Goal: Task Accomplishment & Management: Complete application form

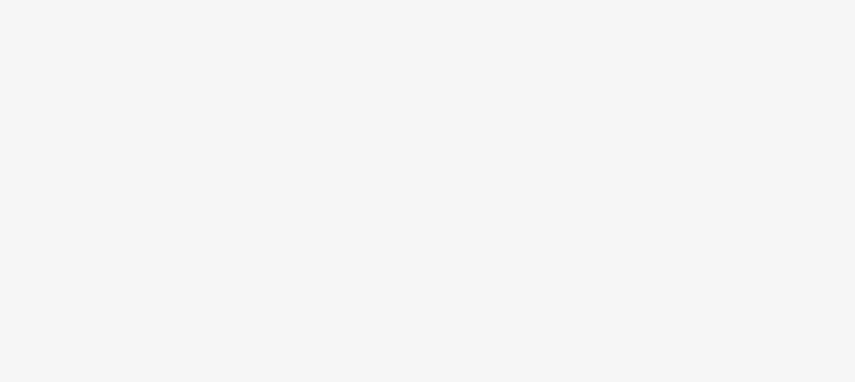
select select "47c37c18-910e-43a3-bb91-a2beb2847406"
select select "b1b940d3-d05b-48b5-821e-f328c33b988b"
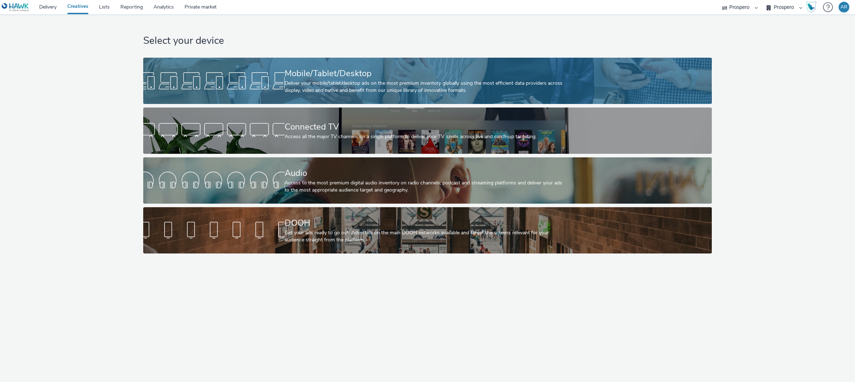
click at [385, 71] on div "Mobile/Tablet/Desktop" at bounding box center [426, 73] width 283 height 12
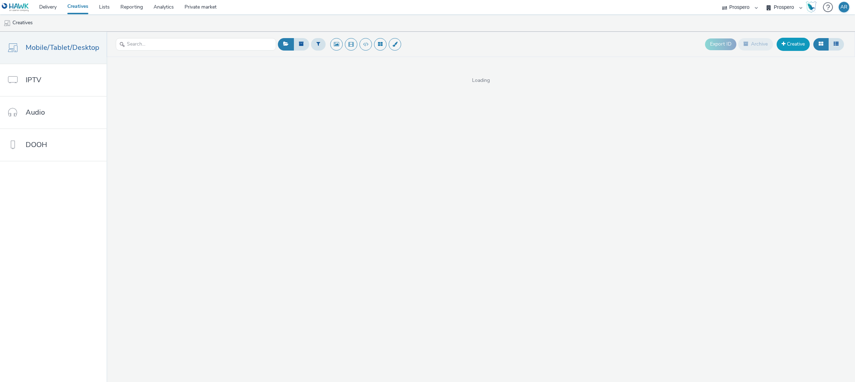
click at [790, 45] on link "Creative" at bounding box center [793, 44] width 33 height 13
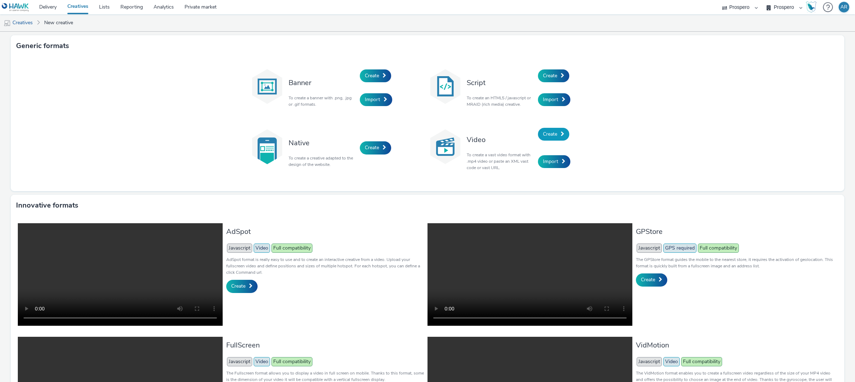
click at [553, 135] on span "Create" at bounding box center [550, 134] width 14 height 7
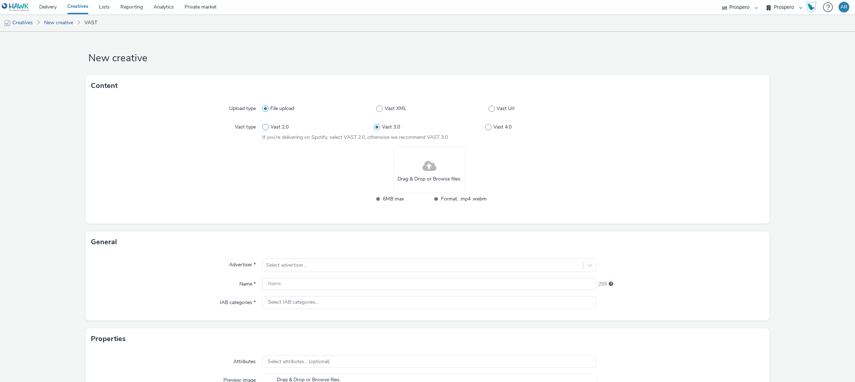
click at [279, 126] on span "Vast 2.0" at bounding box center [280, 127] width 18 height 7
click at [267, 126] on input "Vast 2.0" at bounding box center [264, 127] width 5 height 5
radio input "true"
radio input "false"
click at [433, 167] on div "Drag & Drop or Browse files." at bounding box center [430, 170] width 72 height 46
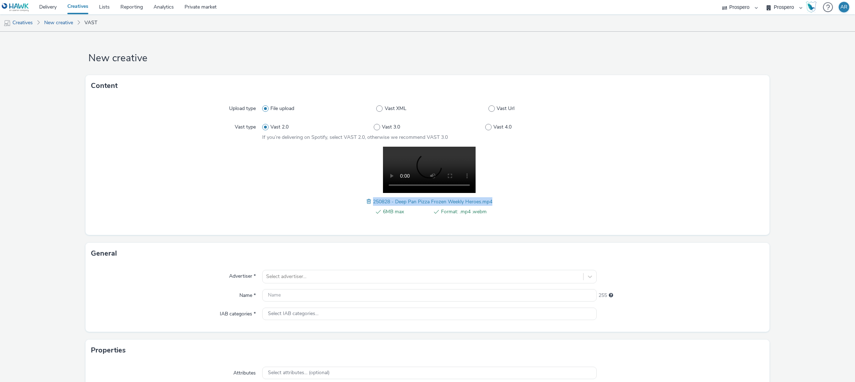
drag, startPoint x: 370, startPoint y: 202, endPoint x: 489, endPoint y: 204, distance: 119.4
click at [489, 204] on div "6MB max Format: .mp4 .webm 250828 - Deep Pan Pizza Frozen Weekly Heroes.mp4" at bounding box center [429, 185] width 335 height 77
copy span "250828 - Deep Pan Pizza Frozen Weekly Heroes.mp4"
click at [286, 291] on input "text" at bounding box center [429, 295] width 335 height 12
paste input "250828 - Deep Pan Pizza Frozen Weekly Heroes.mp4"
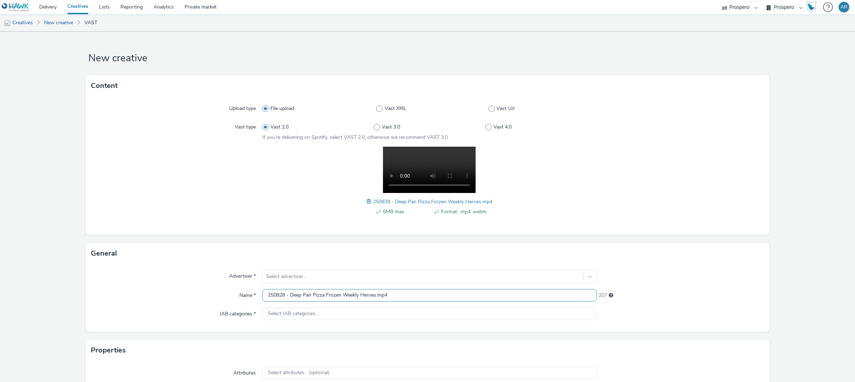
click at [266, 297] on input "250828 - Deep Pan Pizza Frozen Weekly Heroes.mp4" at bounding box center [429, 295] width 335 height 12
type input "Reach London 250828 - Deep Pan Pizza Frozen Weekly Heroes.mp4"
click at [385, 274] on div "Select advertiser..." at bounding box center [429, 277] width 335 height 14
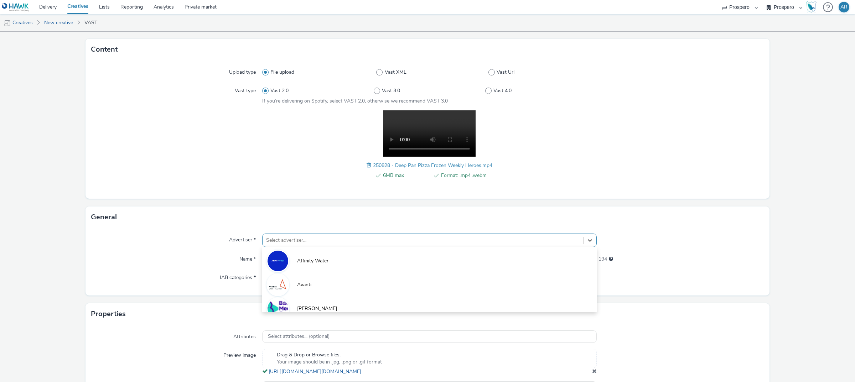
scroll to position [42, 0]
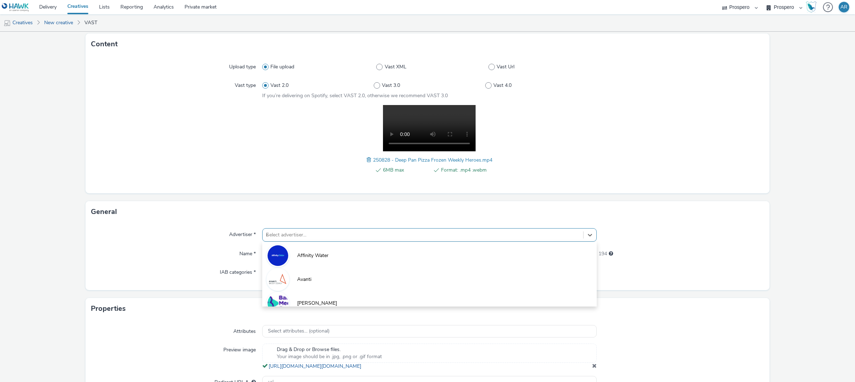
type input "ice"
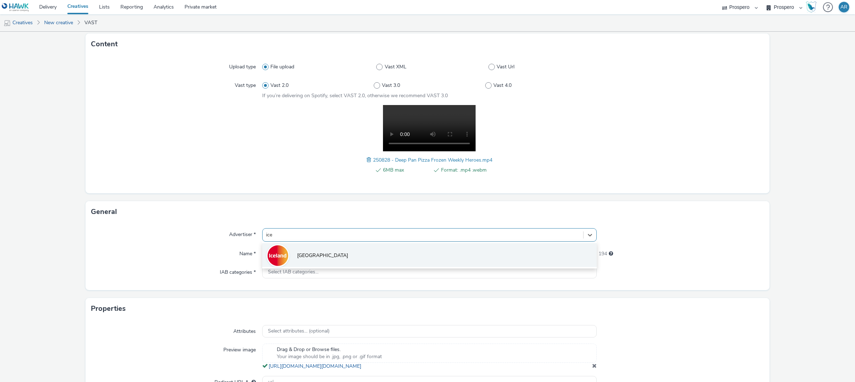
click at [380, 255] on li "[GEOGRAPHIC_DATA]" at bounding box center [429, 255] width 335 height 24
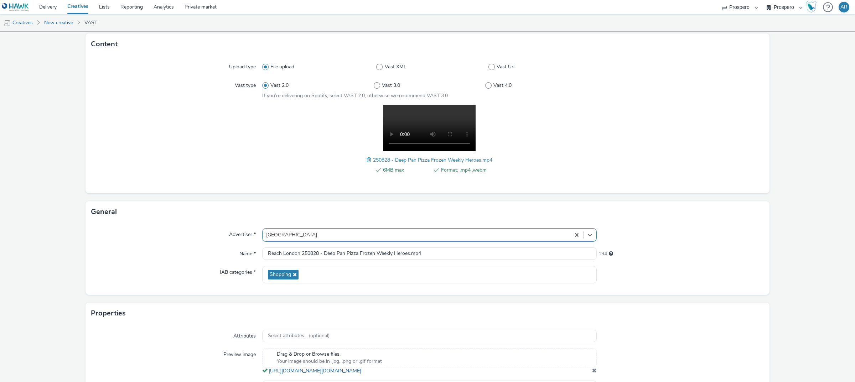
click at [777, 259] on form "New creative Content Upload type File upload Vast XML Vast Url Vast type Vast 2…" at bounding box center [427, 211] width 855 height 442
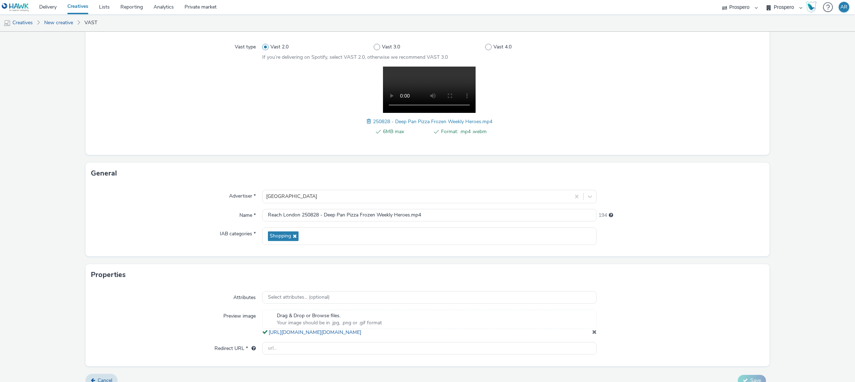
scroll to position [97, 0]
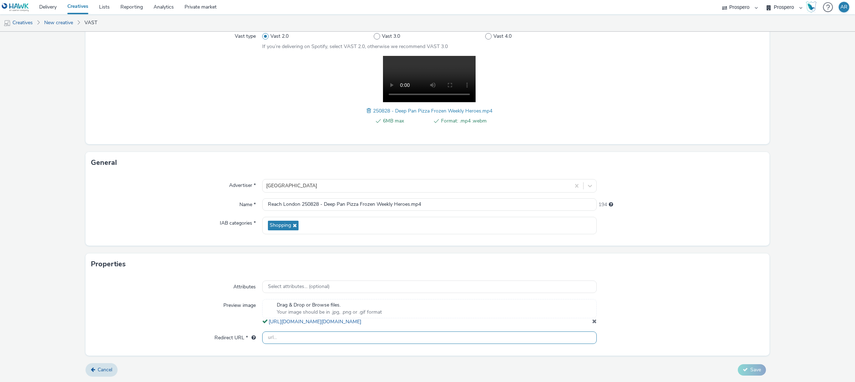
click at [332, 339] on input "text" at bounding box center [429, 338] width 335 height 12
type input "[URL][DOMAIN_NAME]"
click at [743, 368] on icon at bounding box center [745, 369] width 5 height 5
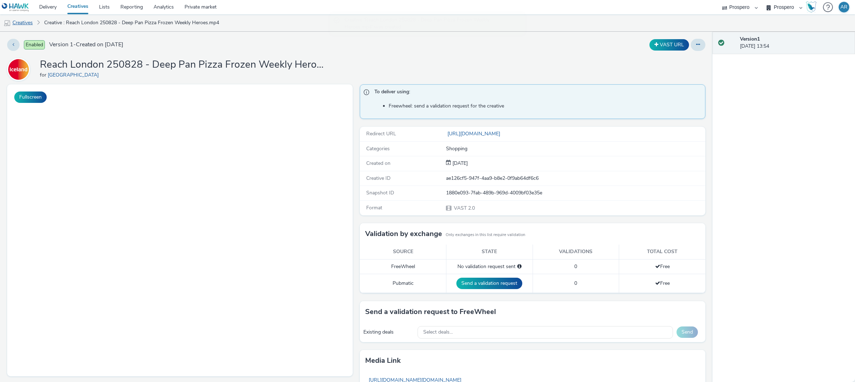
click at [22, 21] on link "Creatives" at bounding box center [18, 22] width 36 height 17
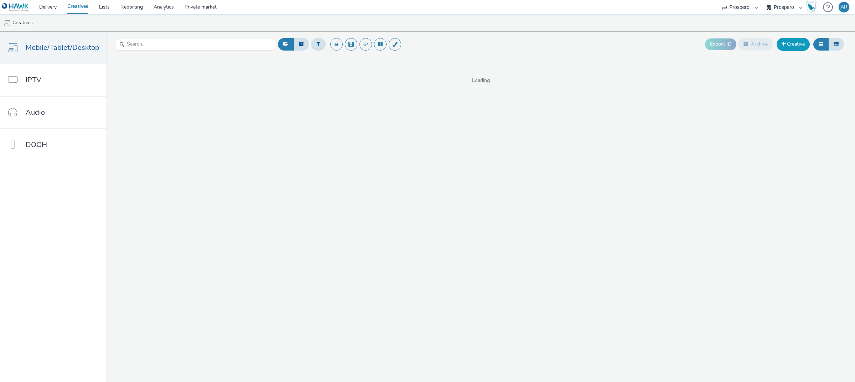
click at [797, 42] on link "Creative" at bounding box center [793, 44] width 33 height 13
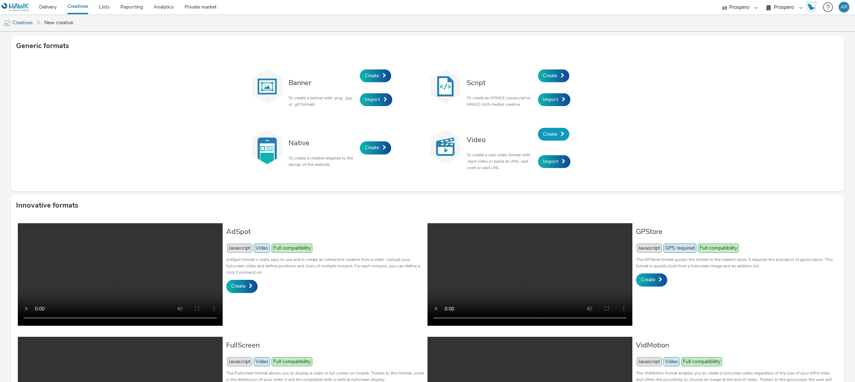
click at [547, 135] on span "Create" at bounding box center [550, 134] width 14 height 7
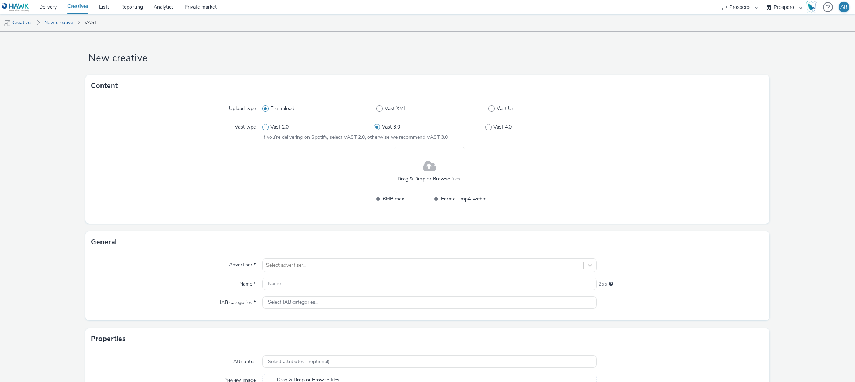
click at [267, 128] on label "Vast 2.0" at bounding box center [318, 127] width 112 height 7
click at [267, 128] on input "Vast 2.0" at bounding box center [264, 127] width 5 height 5
radio input "true"
radio input "false"
click at [436, 171] on div "Drag & Drop or Browse files." at bounding box center [430, 170] width 72 height 46
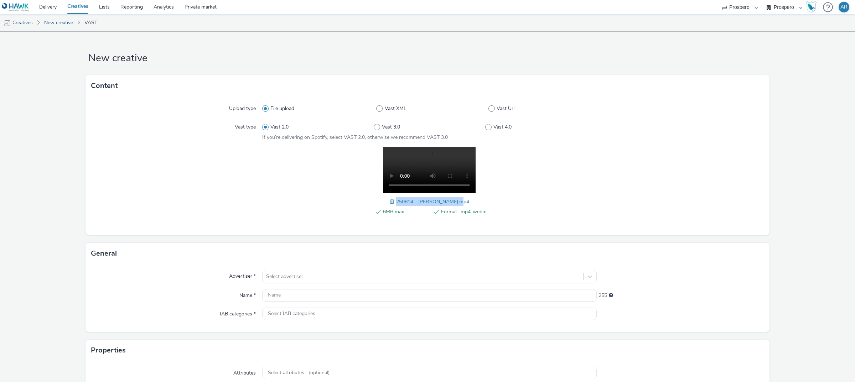
drag, startPoint x: 398, startPoint y: 202, endPoint x: 462, endPoint y: 200, distance: 64.5
click at [462, 200] on div "6MB max Format: .mp4 .webm 250814 - [PERSON_NAME].mp4" at bounding box center [429, 185] width 335 height 77
copy span "250814 - [PERSON_NAME].mp4"
click at [282, 293] on input "text" at bounding box center [429, 295] width 335 height 12
paste input "250814 - [PERSON_NAME].mp4"
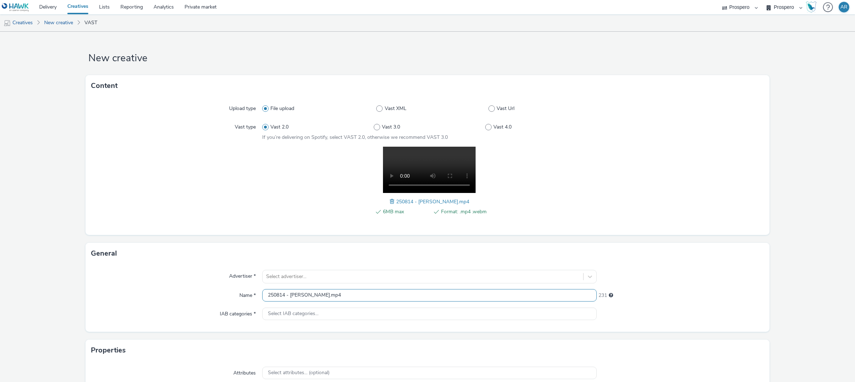
click at [266, 295] on input "250814 - [PERSON_NAME].mp4" at bounding box center [429, 295] width 335 height 12
type input "Reach London 250814 - [PERSON_NAME].mp4"
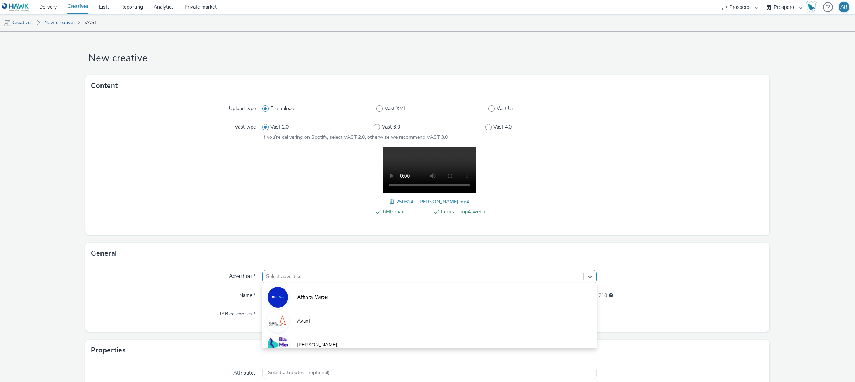
click at [289, 274] on div "option Affinity Water focused, 1 of 10. 10 results available. Use Up and Down t…" at bounding box center [429, 277] width 335 height 14
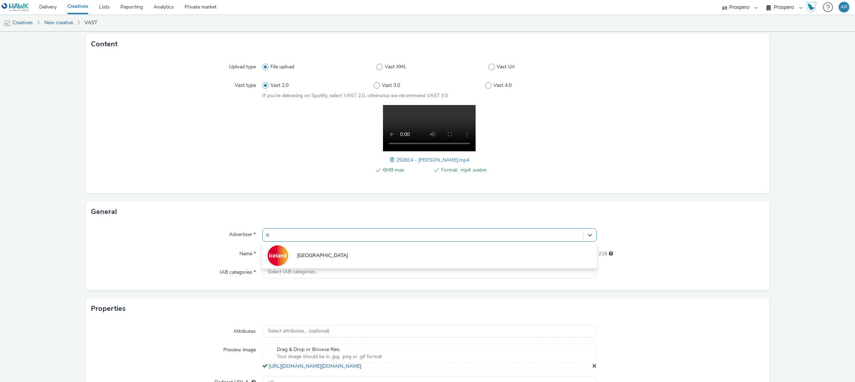
type input "ice"
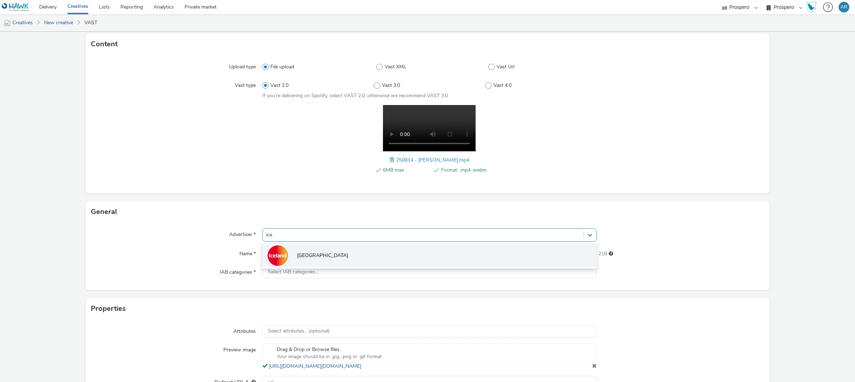
click at [309, 251] on li "[GEOGRAPHIC_DATA]" at bounding box center [429, 255] width 335 height 24
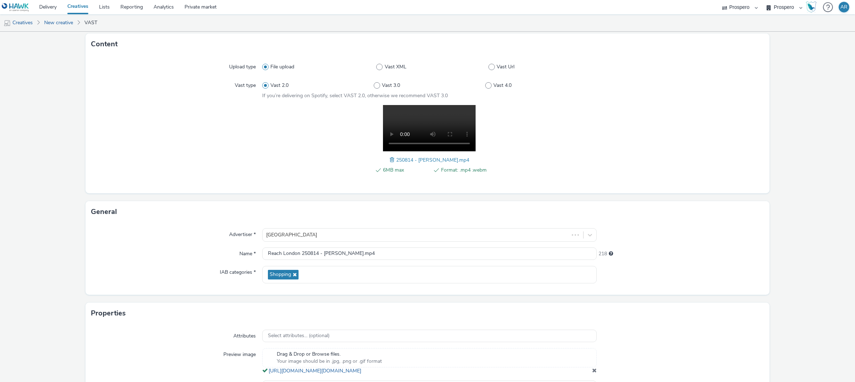
click at [774, 299] on form "New creative Content Upload type File upload Vast XML Vast Url Vast type Vast 2…" at bounding box center [427, 211] width 855 height 442
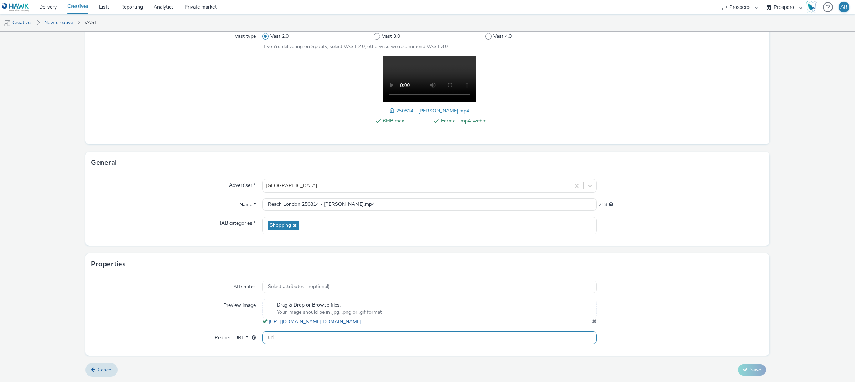
click at [341, 334] on input "text" at bounding box center [429, 338] width 335 height 12
type input "[URL][DOMAIN_NAME]"
click at [758, 369] on button "Save" at bounding box center [752, 370] width 28 height 11
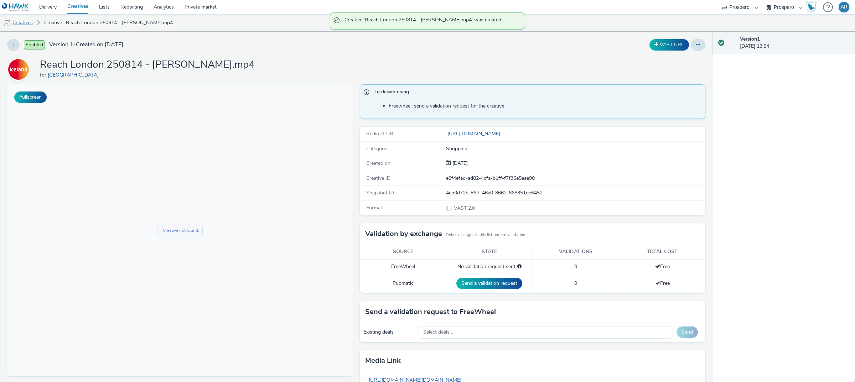
click at [27, 20] on link "Creatives" at bounding box center [18, 22] width 36 height 17
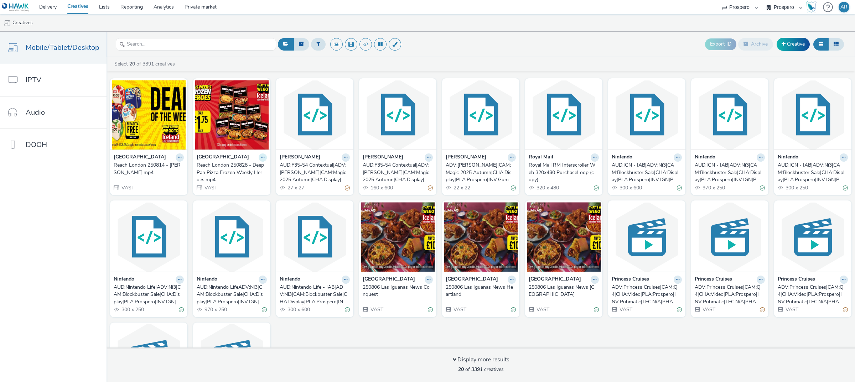
click at [261, 158] on icon at bounding box center [262, 157] width 3 height 4
click at [237, 182] on link "Duplicate" at bounding box center [239, 184] width 53 height 14
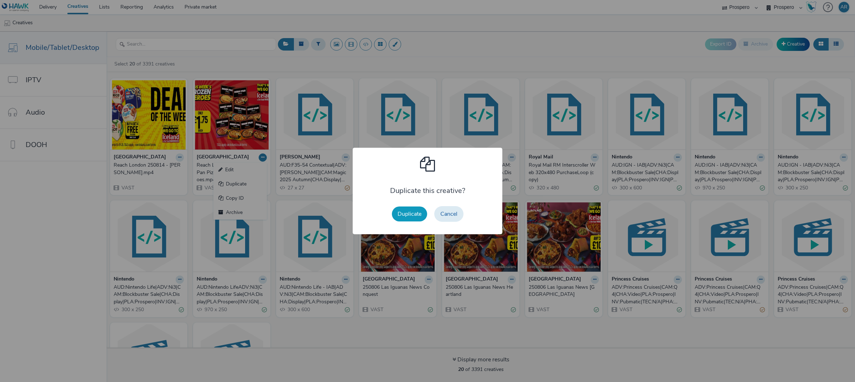
click at [406, 218] on button "Duplicate" at bounding box center [409, 214] width 35 height 15
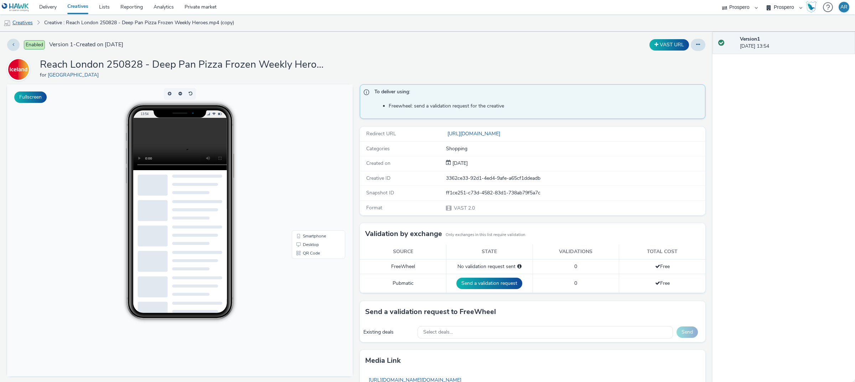
click at [27, 23] on link "Creatives" at bounding box center [18, 22] width 36 height 17
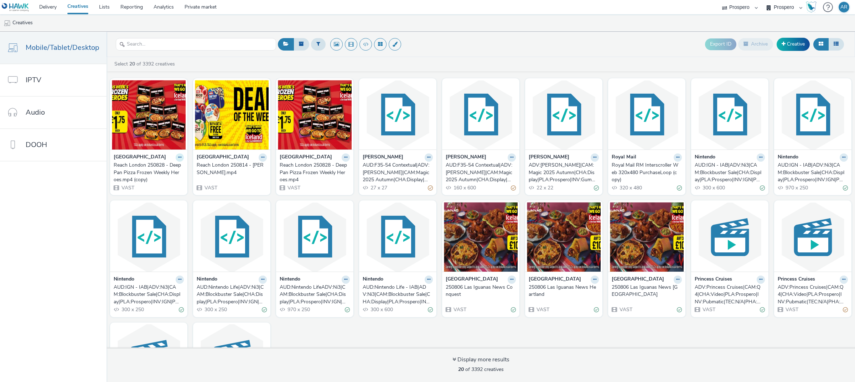
click at [176, 157] on button at bounding box center [180, 158] width 8 height 8
click at [150, 188] on link "Duplicate" at bounding box center [156, 184] width 53 height 14
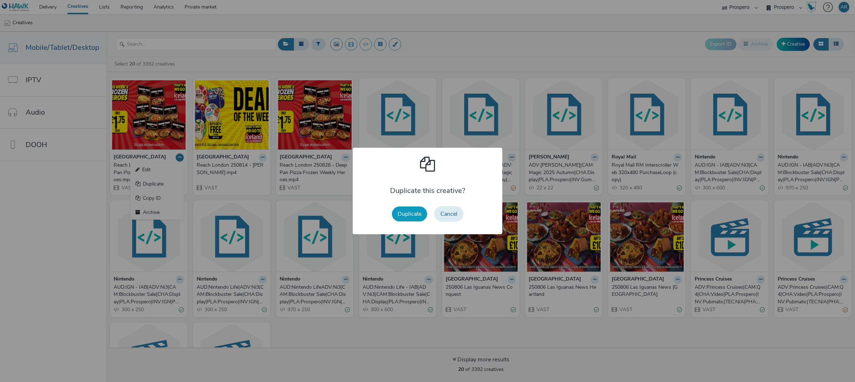
click at [407, 214] on button "Duplicate" at bounding box center [409, 214] width 35 height 15
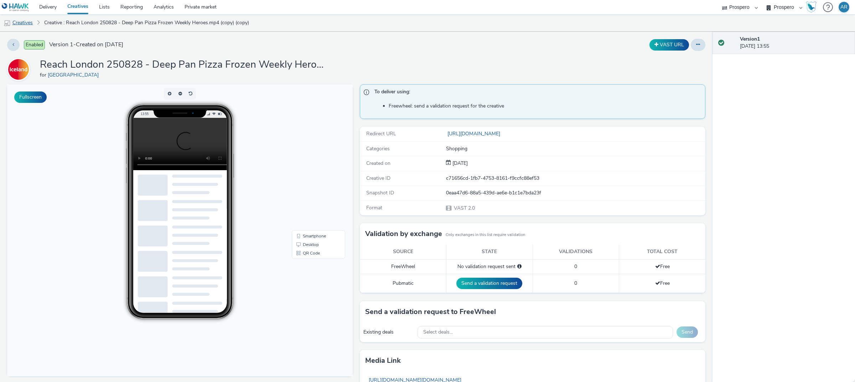
click at [21, 24] on link "Creatives" at bounding box center [18, 22] width 36 height 17
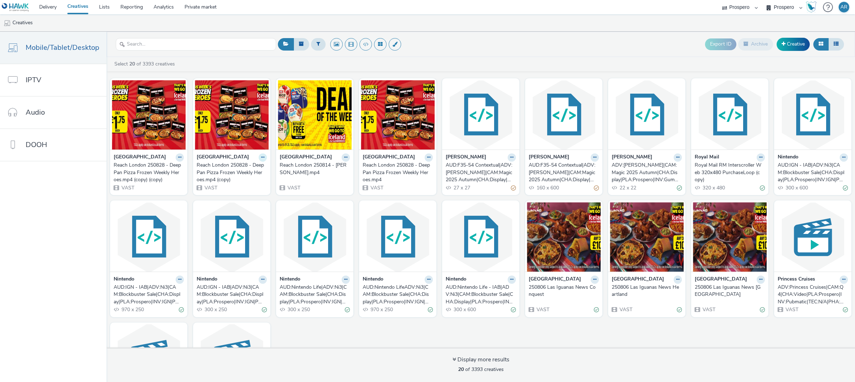
click at [261, 157] on icon at bounding box center [262, 157] width 3 height 4
click at [242, 168] on link "Edit" at bounding box center [239, 170] width 53 height 14
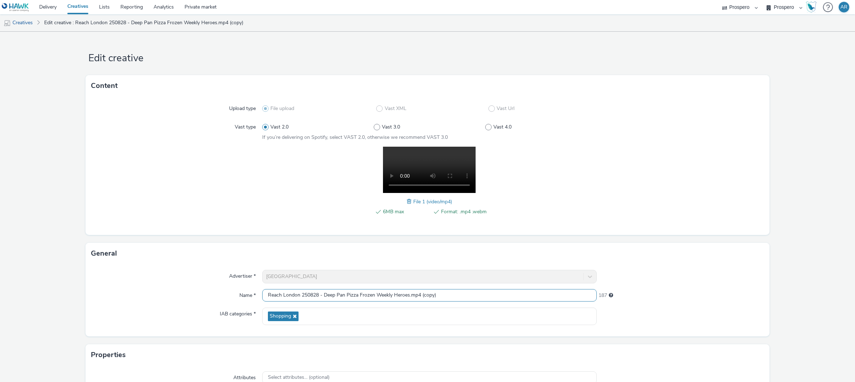
click at [298, 294] on input "Reach London 250828 - Deep Pan Pizza Frozen Weekly Heroes.mp4 (copy)" at bounding box center [429, 295] width 335 height 12
click at [479, 293] on input "Reach Conquest 250828 - Deep Pan Pizza Frozen Weekly Heroes.mp4 (copy)" at bounding box center [429, 295] width 335 height 12
type input "Reach Conquest 250828 - Deep Pan Pizza Frozen Weekly Heroes.mp4"
click at [763, 266] on div "Advertiser * Iceland Name * Reach Conquest 250828 - Deep Pan Pizza Frozen Weekl…" at bounding box center [428, 300] width 684 height 72
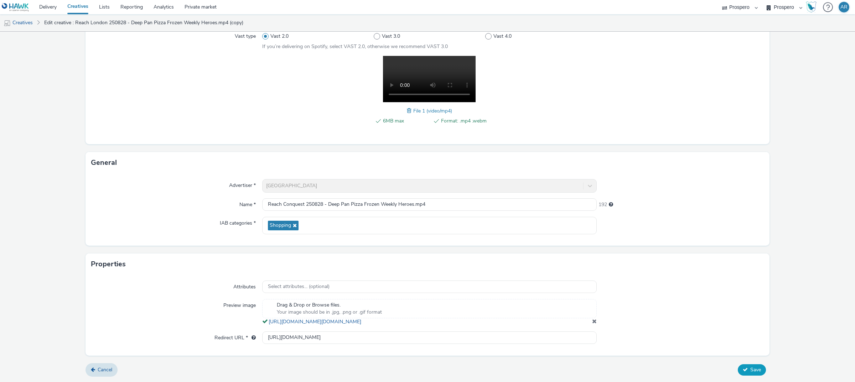
click at [743, 372] on icon at bounding box center [745, 369] width 5 height 5
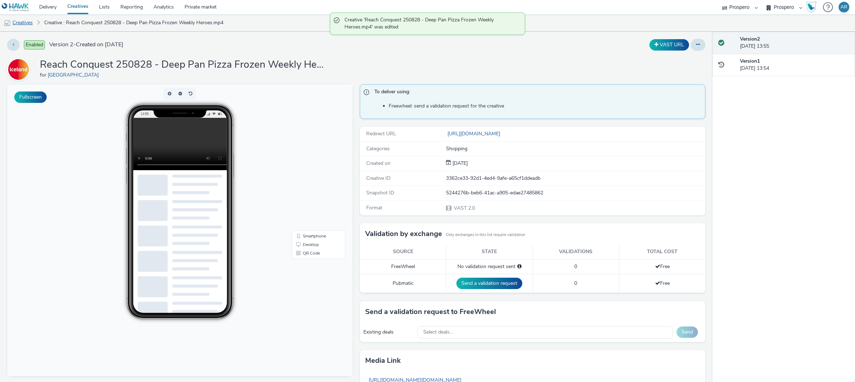
click at [30, 19] on link "Creatives" at bounding box center [18, 22] width 36 height 17
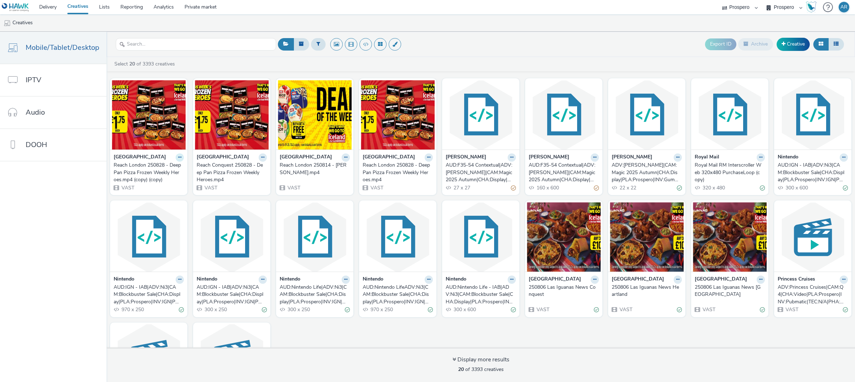
click at [179, 158] on icon at bounding box center [179, 157] width 3 height 4
click at [159, 169] on link "Edit" at bounding box center [156, 170] width 53 height 14
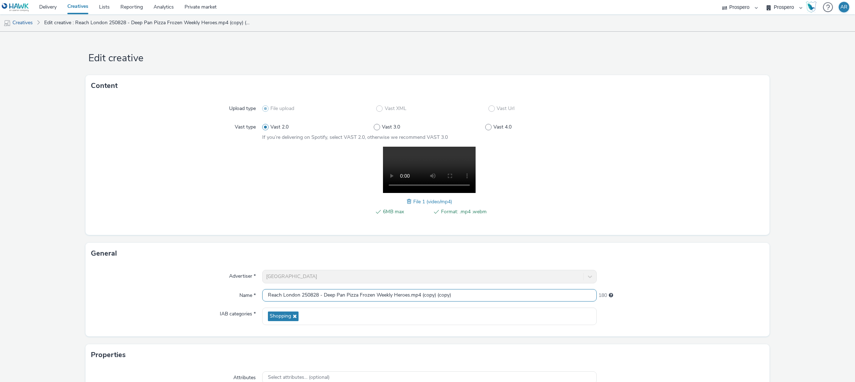
click at [298, 294] on input "Reach London 250828 - Deep Pan Pizza Frozen Weekly Heroes.mp4 (copy) (copy)" at bounding box center [429, 295] width 335 height 12
click at [472, 294] on input "Reach Heartland 250828 - Deep Pan Pizza Frozen Weekly Heroes.mp4 (copy) (copy)" at bounding box center [429, 295] width 335 height 12
type input "Reach Heartland 250828 - Deep Pan Pizza Frozen Weekly Heroes.mp4"
click at [791, 291] on form "Edit creative Content Upload type File upload Vast XML Vast Url Vast type Vast …" at bounding box center [427, 253] width 855 height 442
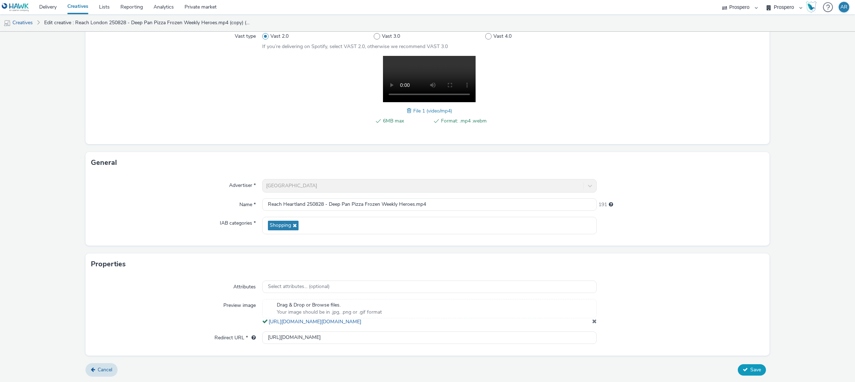
click at [741, 375] on button "Save" at bounding box center [752, 370] width 28 height 11
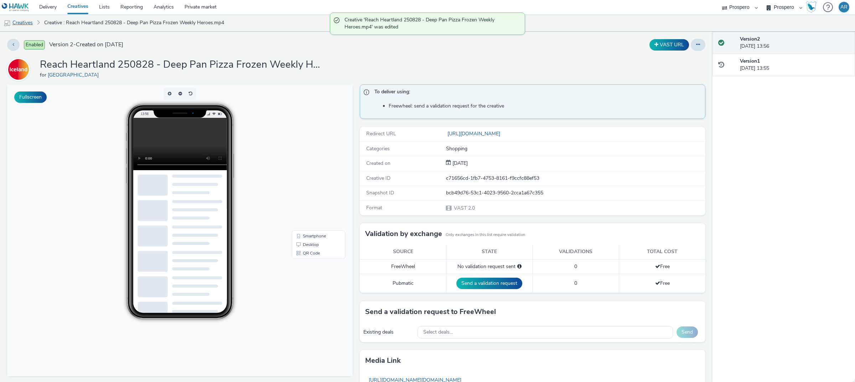
click at [22, 21] on link "Creatives" at bounding box center [18, 22] width 36 height 17
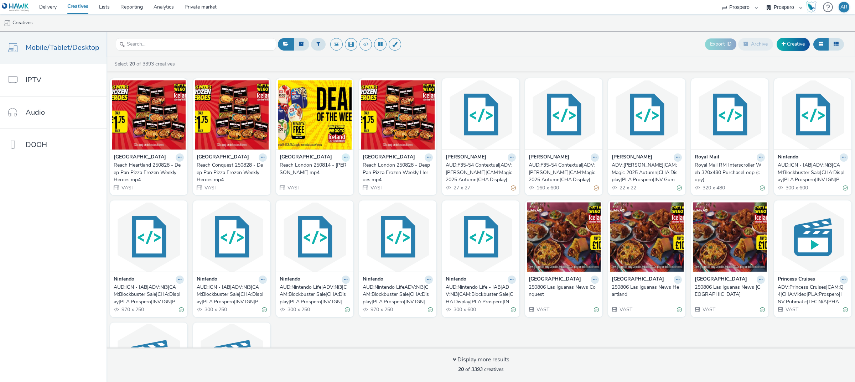
click at [344, 157] on icon at bounding box center [345, 157] width 3 height 4
click at [321, 184] on link "Duplicate" at bounding box center [323, 184] width 53 height 14
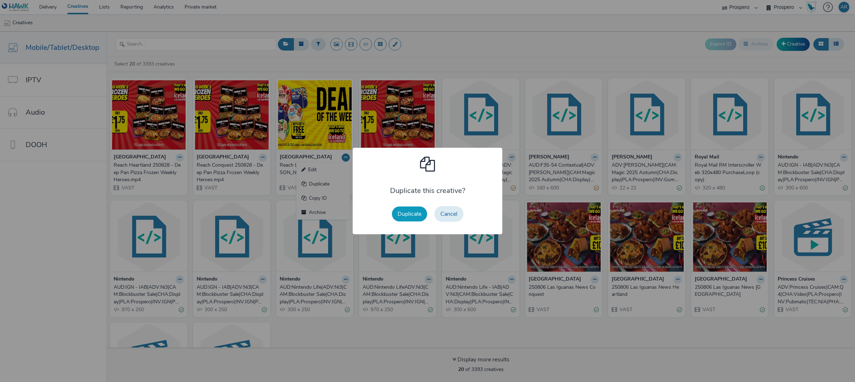
click at [404, 214] on button "Duplicate" at bounding box center [409, 214] width 35 height 15
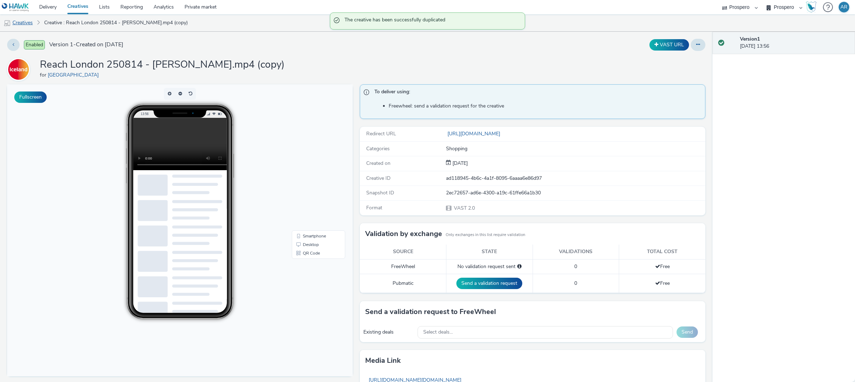
click at [20, 21] on link "Creatives" at bounding box center [18, 22] width 36 height 17
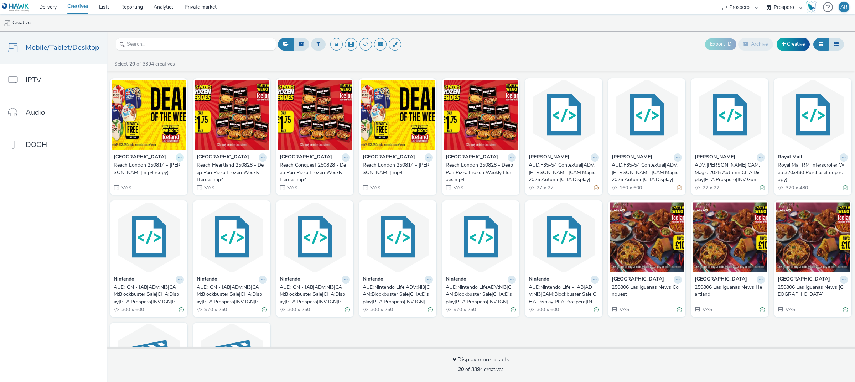
click at [178, 158] on icon at bounding box center [179, 157] width 3 height 4
click at [147, 185] on link "Duplicate" at bounding box center [156, 184] width 53 height 14
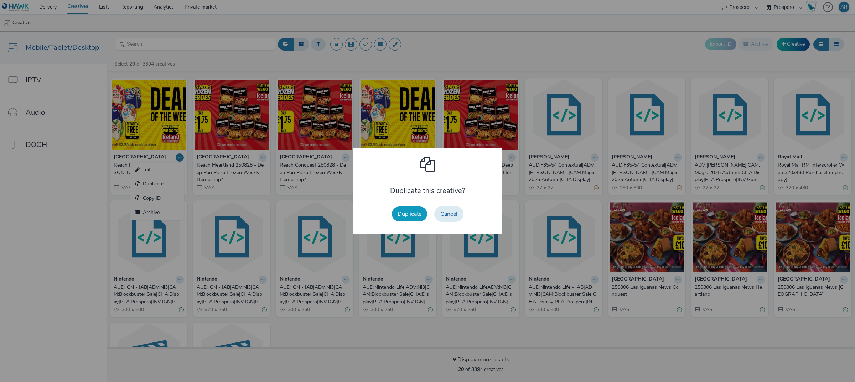
click at [412, 217] on button "Duplicate" at bounding box center [409, 214] width 35 height 15
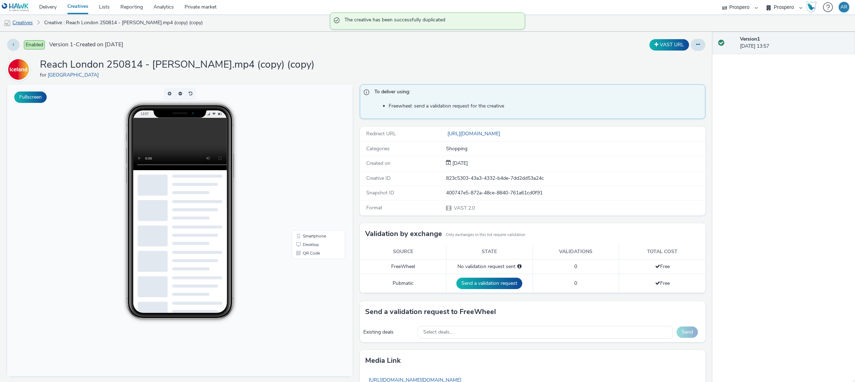
click at [29, 24] on link "Creatives" at bounding box center [18, 22] width 36 height 17
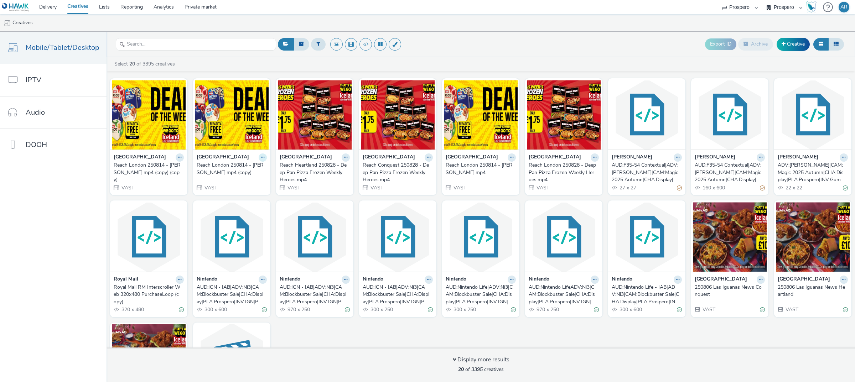
click at [261, 159] on icon at bounding box center [262, 157] width 3 height 4
click at [233, 170] on link "Edit" at bounding box center [239, 170] width 53 height 14
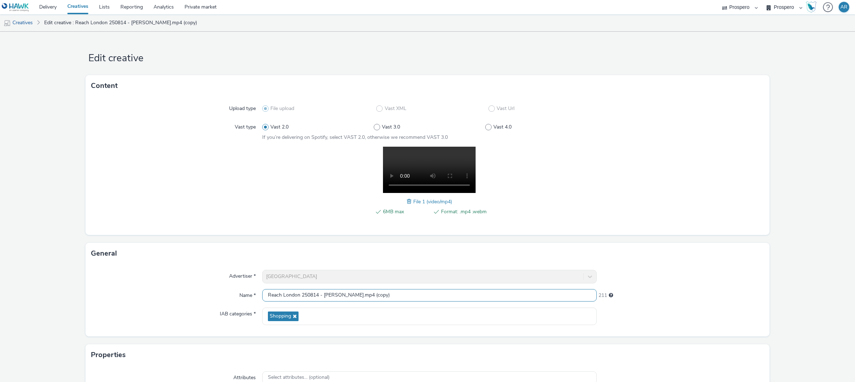
click at [298, 296] on input "Reach London 250814 - [PERSON_NAME].mp4 (copy)" at bounding box center [429, 295] width 335 height 12
click at [400, 299] on input "Reach Conquest 250814 - [PERSON_NAME].mp4 (copy)" at bounding box center [429, 295] width 335 height 12
type input "Reach Conquest 250814 - [PERSON_NAME].mp4"
click at [787, 249] on form "Edit creative Content Upload type File upload Vast XML Vast Url Vast type Vast …" at bounding box center [427, 253] width 855 height 442
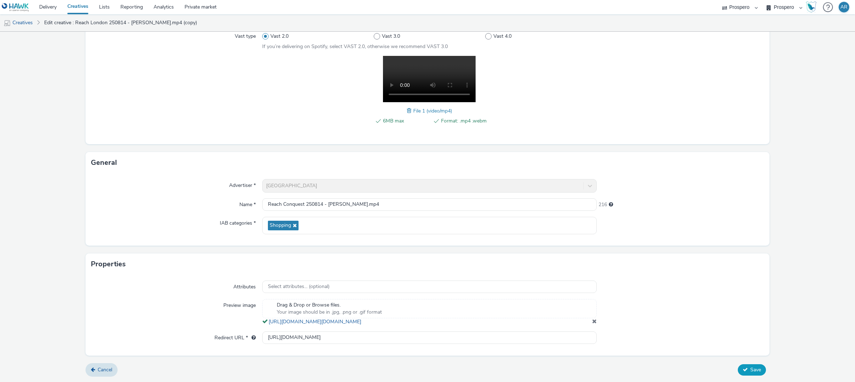
click at [751, 369] on span "Save" at bounding box center [756, 370] width 11 height 7
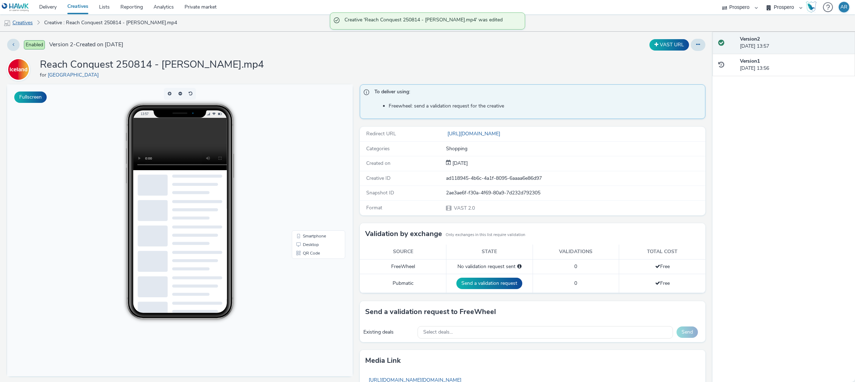
click at [18, 25] on link "Creatives" at bounding box center [18, 22] width 36 height 17
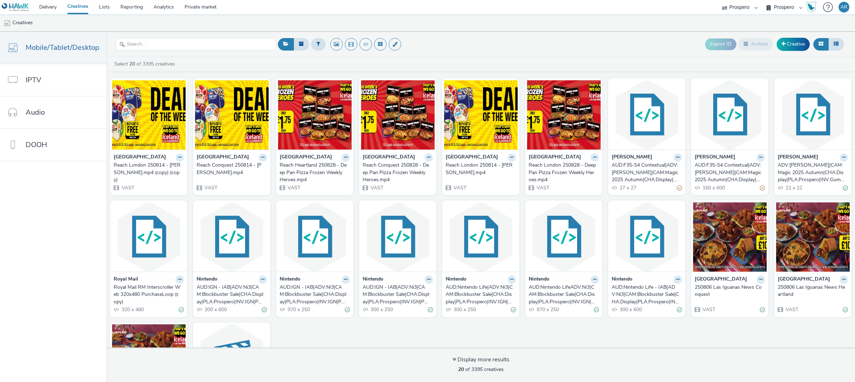
click at [179, 160] on button at bounding box center [180, 158] width 8 height 8
click at [152, 171] on link "Edit" at bounding box center [156, 170] width 53 height 14
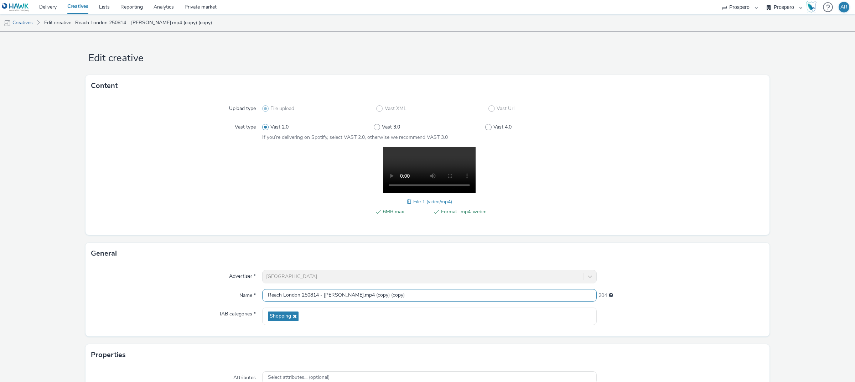
click at [298, 294] on input "Reach London 250814 - [PERSON_NAME].mp4 (copy) (copy)" at bounding box center [429, 295] width 335 height 12
click at [405, 300] on input "Reach Heartland 250814 - [PERSON_NAME].mp4 (copy) (copy)" at bounding box center [429, 295] width 335 height 12
type input "Reach Heartland 250814 - [PERSON_NAME].mp4"
click at [793, 274] on form "Edit creative Content Upload type File upload Vast XML Vast Url Vast type Vast …" at bounding box center [427, 253] width 855 height 442
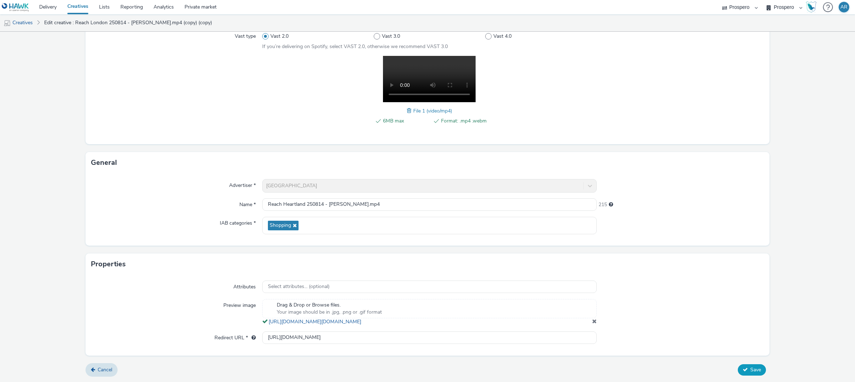
click at [752, 371] on span "Save" at bounding box center [756, 370] width 11 height 7
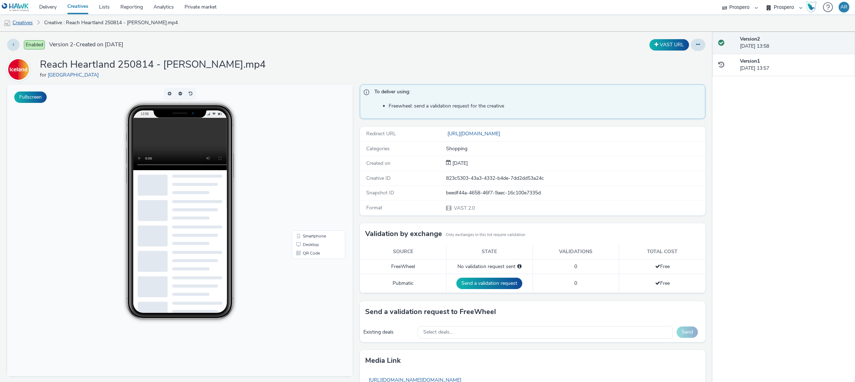
click at [30, 20] on link "Creatives" at bounding box center [18, 22] width 36 height 17
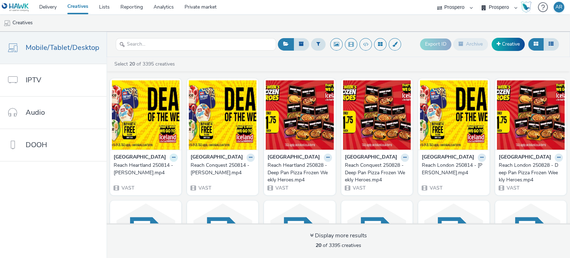
click at [178, 157] on button at bounding box center [174, 158] width 8 height 8
click at [170, 184] on link "Duplicate" at bounding box center [150, 184] width 53 height 14
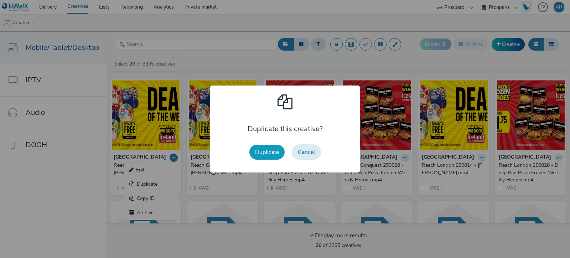
click at [260, 154] on button "Duplicate" at bounding box center [266, 152] width 35 height 15
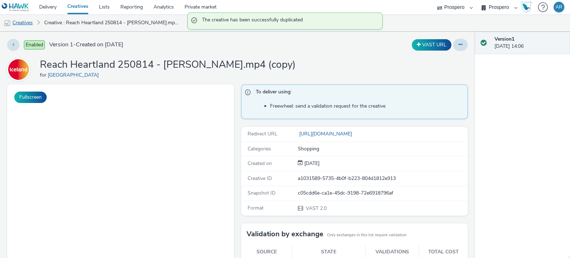
click at [26, 24] on link "Creatives" at bounding box center [18, 22] width 36 height 17
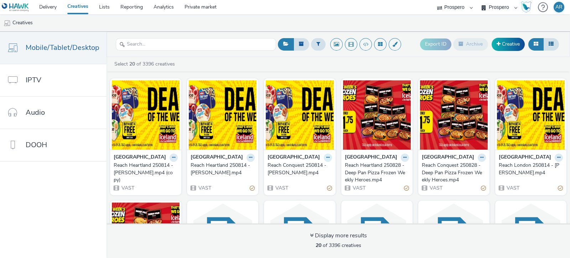
click at [330, 158] on icon at bounding box center [327, 157] width 3 height 4
click at [332, 188] on link "Duplicate" at bounding box center [305, 184] width 53 height 14
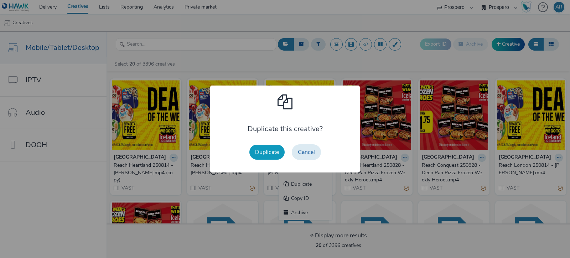
click at [258, 149] on button "Duplicate" at bounding box center [266, 152] width 35 height 15
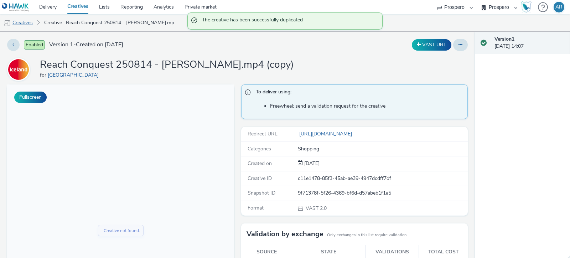
click at [24, 24] on link "Creatives" at bounding box center [18, 22] width 36 height 17
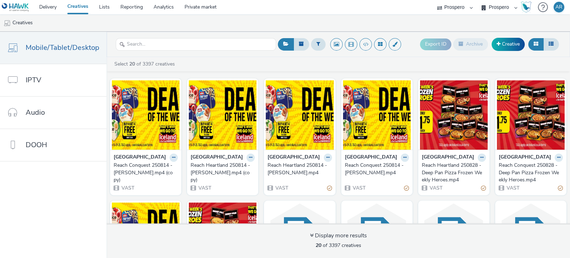
scroll to position [98, 0]
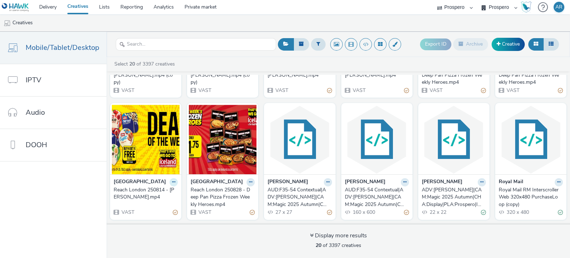
click at [175, 182] on icon at bounding box center [173, 182] width 3 height 4
click at [178, 207] on link "Duplicate" at bounding box center [150, 209] width 53 height 14
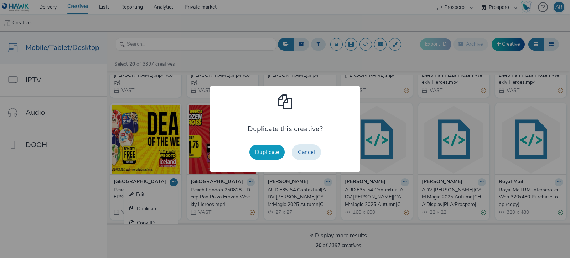
click at [258, 155] on button "Duplicate" at bounding box center [266, 152] width 35 height 15
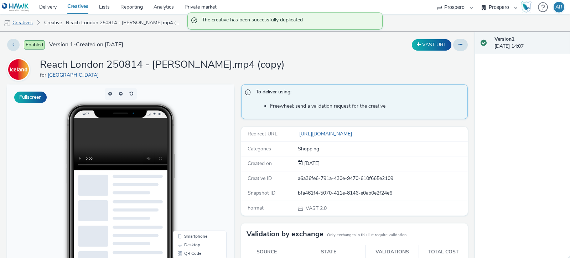
click at [25, 22] on link "Creatives" at bounding box center [18, 22] width 36 height 17
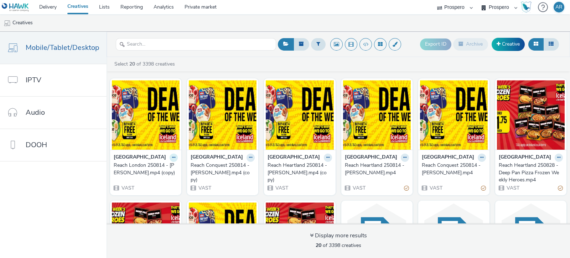
click at [175, 155] on icon at bounding box center [173, 157] width 3 height 4
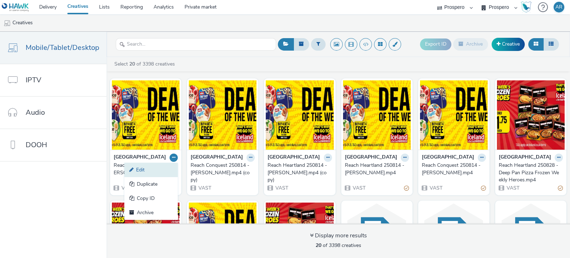
click at [173, 168] on link "Edit" at bounding box center [150, 170] width 53 height 14
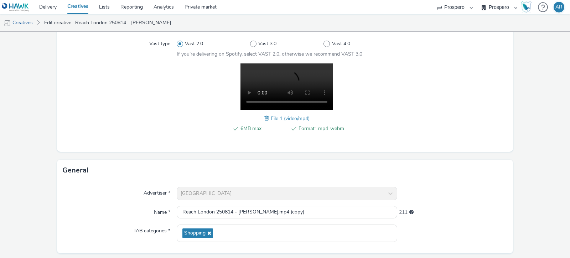
scroll to position [83, 0]
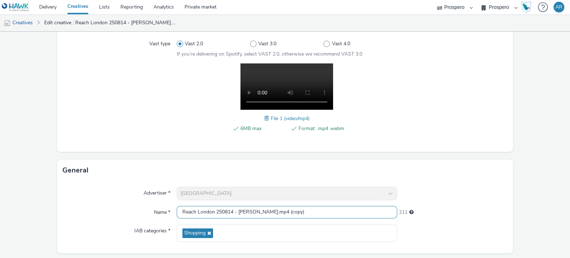
click at [192, 209] on input "Reach London 250814 - [PERSON_NAME].mp4 (copy)" at bounding box center [287, 212] width 221 height 12
click at [301, 211] on input "News London 250814 - [PERSON_NAME].mp4 (copy)" at bounding box center [287, 212] width 221 height 12
type input "News London 250814 - [PERSON_NAME].mp4"
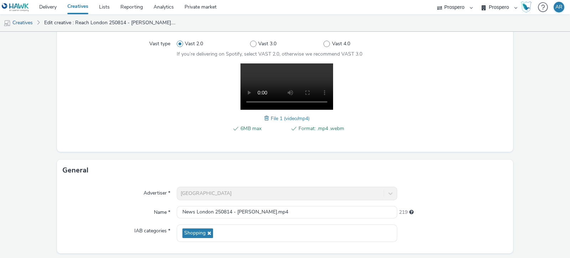
click at [552, 153] on form "Edit creative Content Upload type File upload Vast XML Vast Url Vast type Vast …" at bounding box center [285, 169] width 570 height 442
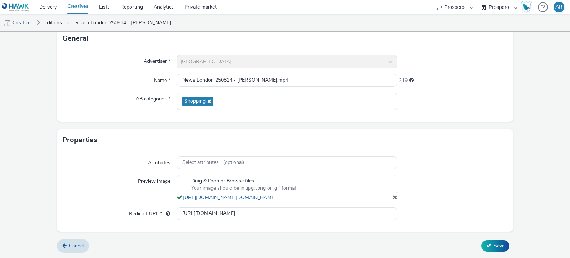
scroll to position [221, 0]
click at [484, 243] on button "Save" at bounding box center [496, 245] width 28 height 11
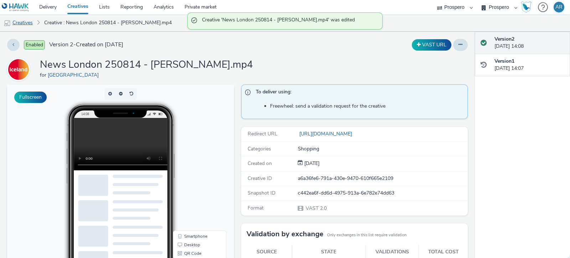
click at [20, 26] on link "Creatives" at bounding box center [18, 22] width 36 height 17
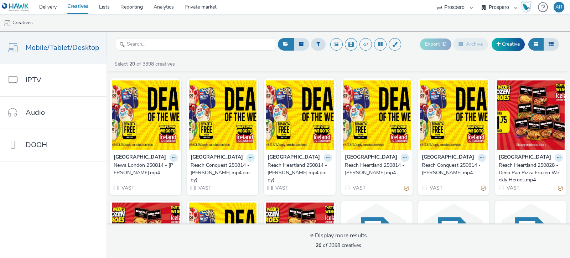
click at [252, 158] on icon at bounding box center [250, 157] width 3 height 4
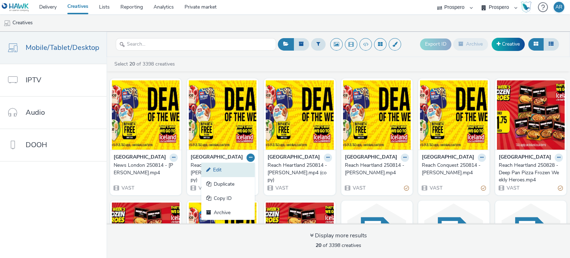
click at [255, 170] on link "Edit" at bounding box center [227, 170] width 53 height 14
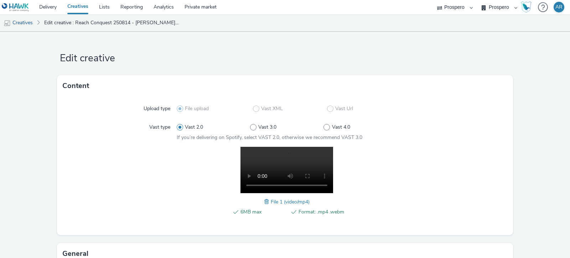
scroll to position [143, 0]
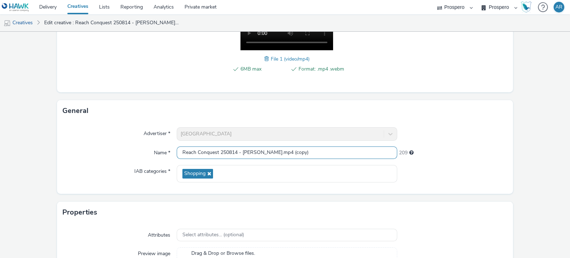
click at [194, 154] on input "Reach Conquest 250814 - [PERSON_NAME].mp4 (copy)" at bounding box center [287, 152] width 221 height 12
click at [324, 150] on input "News Conquest 250814 - [PERSON_NAME].mp4 (copy)" at bounding box center [287, 152] width 221 height 12
type input "News Conquest 250814 - [PERSON_NAME].mp4"
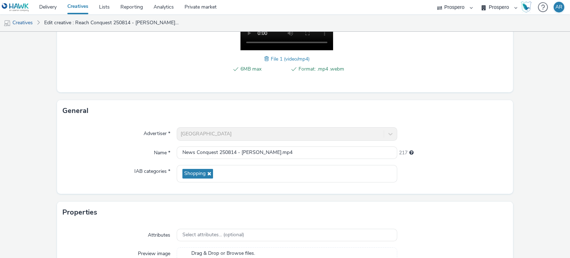
click at [518, 149] on form "Edit creative Content Upload type File upload Vast XML Vast Url Vast type Vast …" at bounding box center [285, 110] width 570 height 442
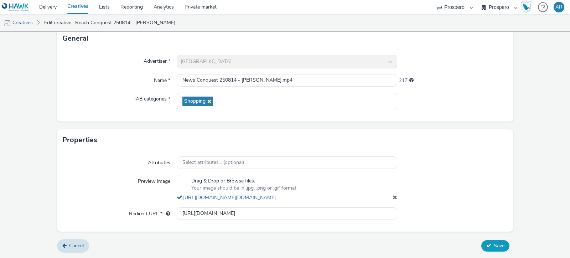
click at [494, 248] on span "Save" at bounding box center [499, 245] width 11 height 7
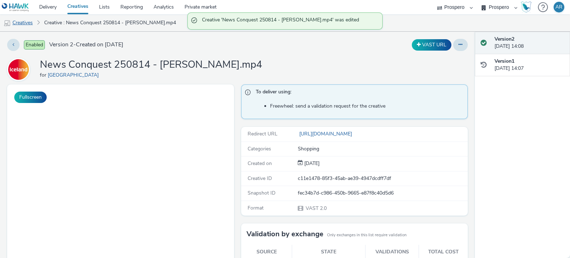
click at [20, 23] on link "Creatives" at bounding box center [18, 22] width 36 height 17
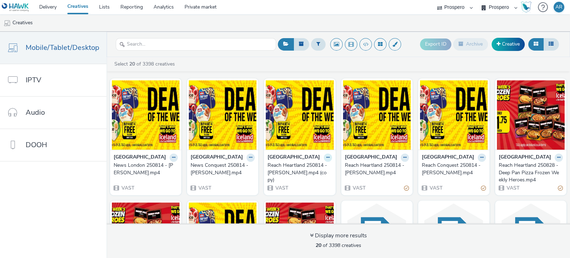
click at [330, 157] on icon at bounding box center [327, 157] width 3 height 4
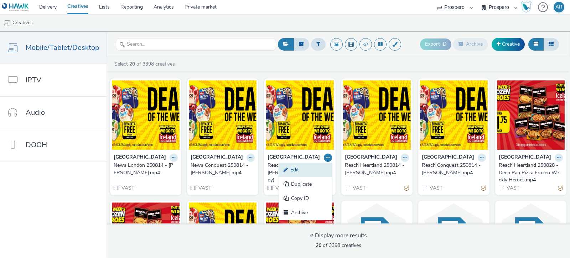
click at [332, 168] on link "Edit" at bounding box center [305, 170] width 53 height 14
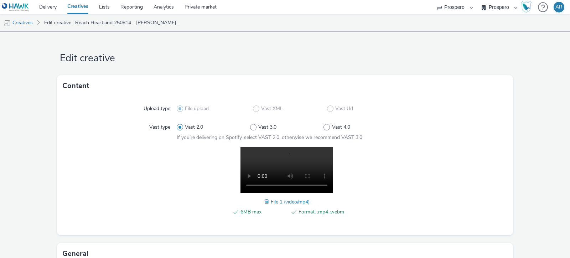
scroll to position [130, 0]
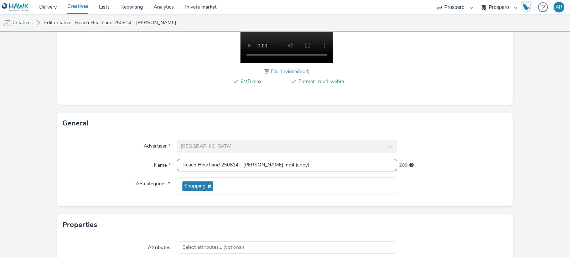
click at [328, 165] on input "Reach Heartland 250814 - [PERSON_NAME].mp4 (copy)" at bounding box center [287, 165] width 221 height 12
click at [193, 163] on input "Reach Heartland 250814 - [PERSON_NAME].mp4" at bounding box center [287, 165] width 221 height 12
type input "News Heartland 250814 - [PERSON_NAME].mp4"
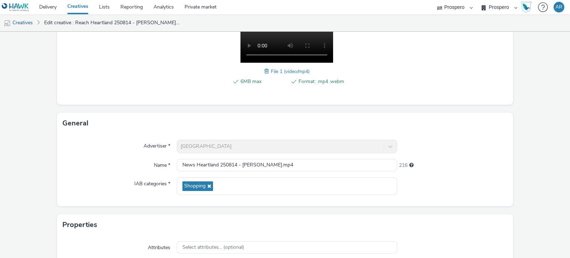
click at [512, 151] on form "Edit creative Content Upload type File upload Vast XML Vast Url Vast type Vast …" at bounding box center [285, 122] width 570 height 442
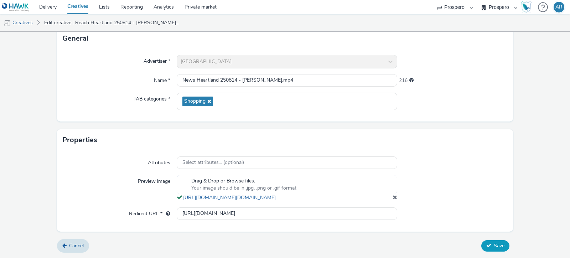
click at [494, 243] on span "Save" at bounding box center [499, 245] width 11 height 7
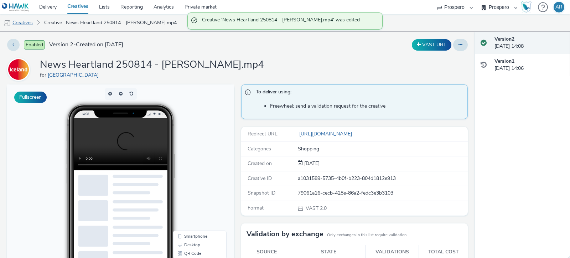
click at [21, 20] on link "Creatives" at bounding box center [18, 22] width 36 height 17
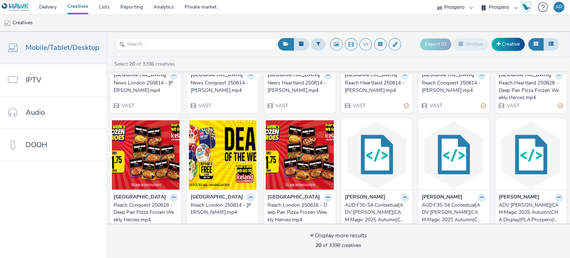
scroll to position [94, 0]
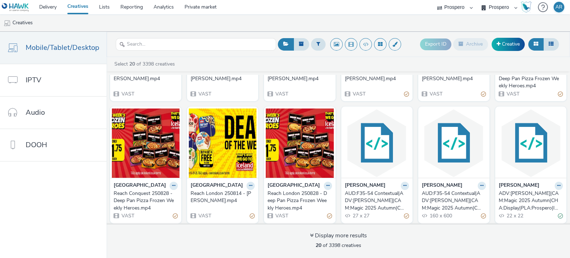
click at [555, 68] on button at bounding box center [559, 64] width 8 height 8
click at [510, 97] on link "Duplicate" at bounding box center [536, 90] width 53 height 14
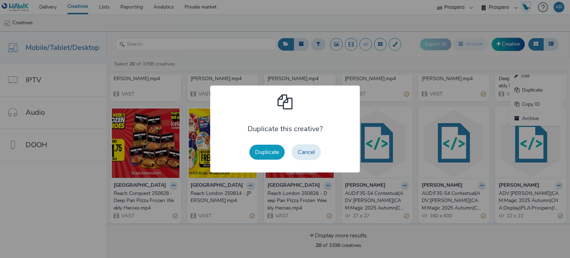
click at [261, 155] on button "Duplicate" at bounding box center [266, 152] width 35 height 15
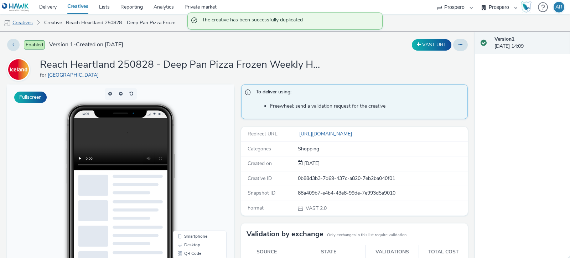
click at [19, 21] on link "Creatives" at bounding box center [18, 22] width 36 height 17
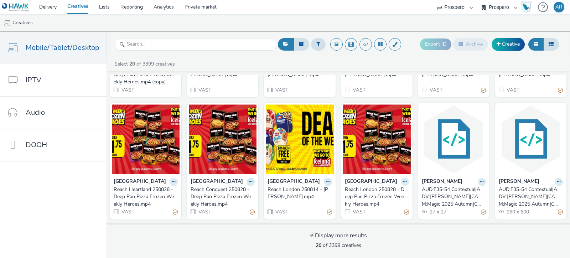
scroll to position [98, 0]
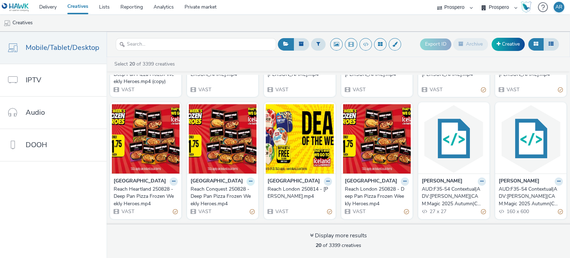
click at [255, 183] on button at bounding box center [251, 181] width 8 height 8
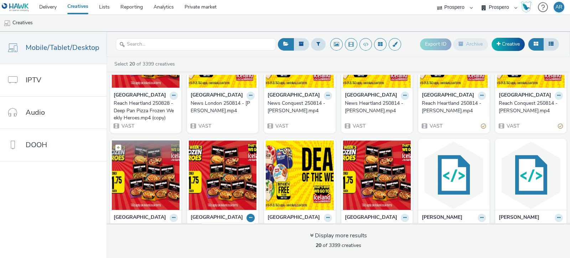
scroll to position [118, 0]
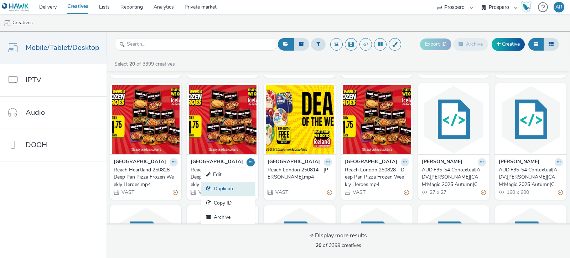
click at [255, 186] on link "Duplicate" at bounding box center [227, 189] width 53 height 14
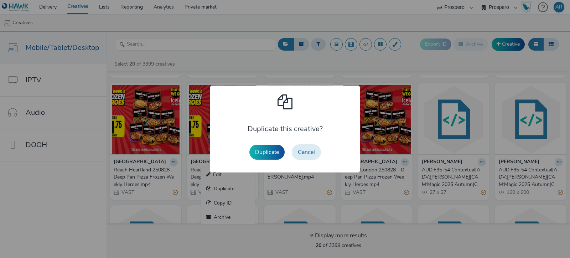
click at [252, 144] on div "Duplicate Cancel" at bounding box center [285, 152] width 79 height 23
click at [261, 153] on button "Duplicate" at bounding box center [266, 152] width 35 height 15
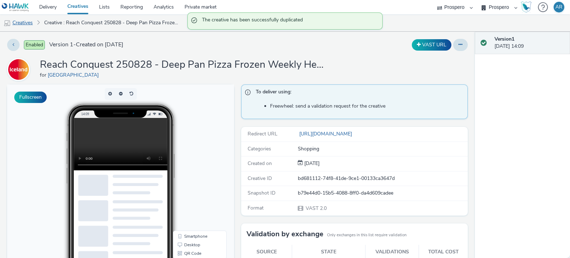
click at [22, 20] on link "Creatives" at bounding box center [18, 22] width 36 height 17
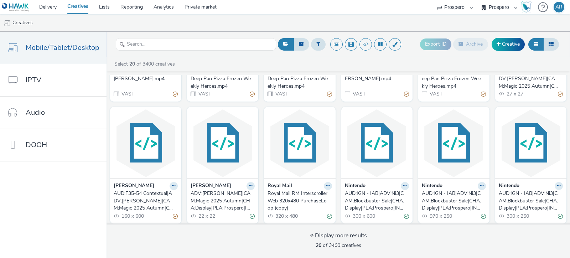
scroll to position [216, 0]
click at [478, 68] on button at bounding box center [482, 64] width 8 height 8
click at [433, 97] on link "Duplicate" at bounding box center [459, 90] width 53 height 14
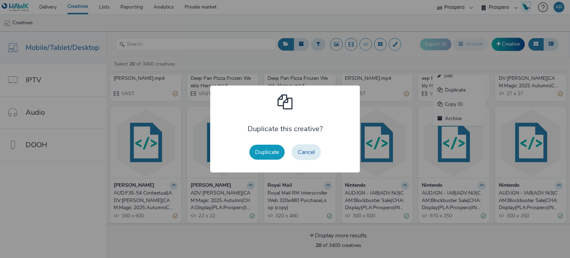
click at [267, 150] on button "Duplicate" at bounding box center [266, 152] width 35 height 15
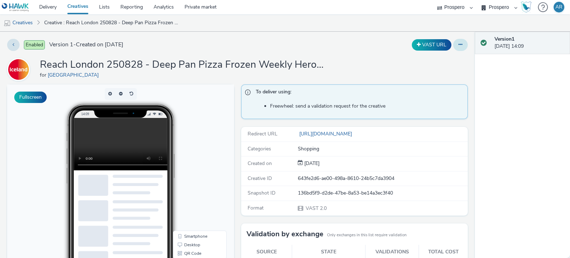
click at [458, 43] on button at bounding box center [460, 45] width 15 height 12
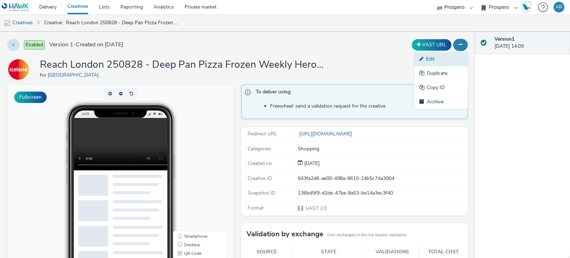
click at [429, 55] on link "Edit" at bounding box center [441, 59] width 53 height 14
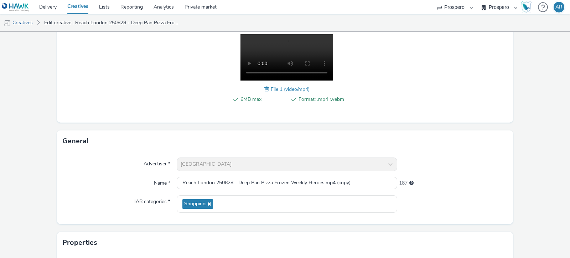
scroll to position [113, 0]
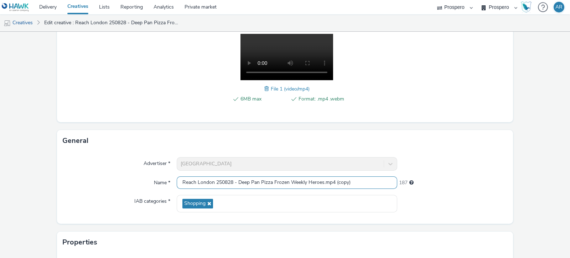
click at [352, 178] on input "Reach London 250828 - Deep Pan Pizza Frozen Weekly Heroes.mp4 (copy)" at bounding box center [287, 182] width 221 height 12
click at [194, 184] on input "Reach London 250828 - Deep Pan Pizza Frozen Weekly Heroes.mp4" at bounding box center [287, 182] width 221 height 12
type input "News London 250828 - Deep Pan Pizza Frozen Weekly Heroes.mp4"
click at [543, 151] on form "Edit creative Content Upload type File upload Vast XML Vast Url Vast type Vast …" at bounding box center [285, 140] width 570 height 442
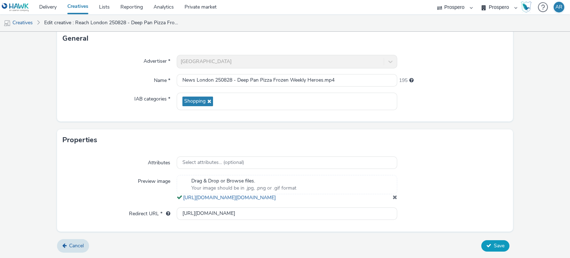
click at [495, 248] on span "Save" at bounding box center [499, 245] width 11 height 7
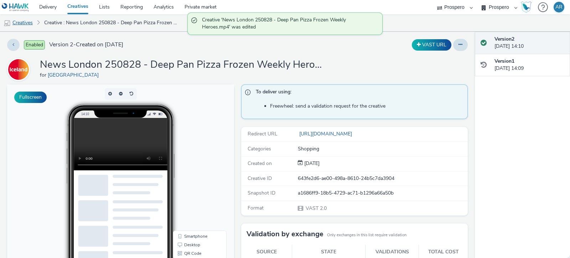
click at [26, 23] on link "Creatives" at bounding box center [18, 22] width 36 height 17
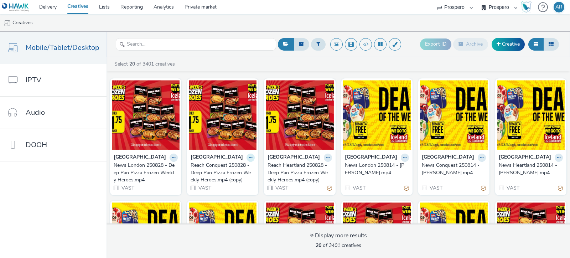
click at [252, 156] on icon at bounding box center [250, 157] width 3 height 4
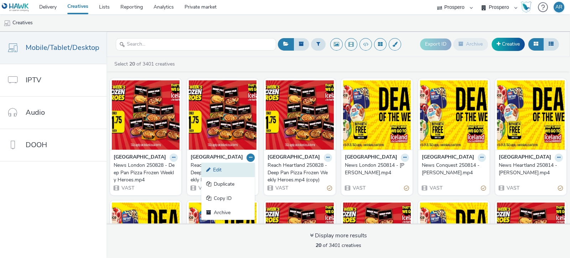
click at [255, 166] on link "Edit" at bounding box center [227, 170] width 53 height 14
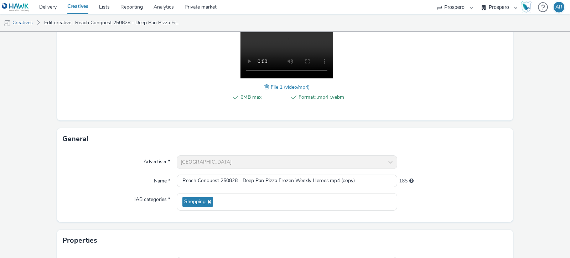
scroll to position [115, 0]
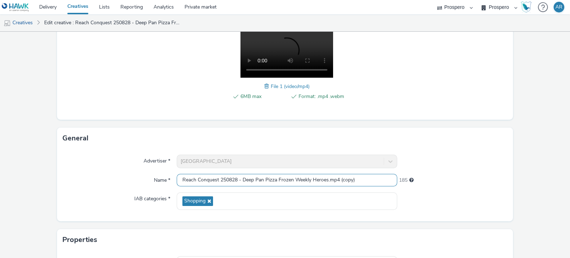
click at [357, 178] on input "Reach Conquest 250828 - Deep Pan Pizza Frozen Weekly Heroes.mp4 (copy)" at bounding box center [287, 180] width 221 height 12
click at [194, 175] on input "Reach Conquest 250828 - Deep Pan Pizza Frozen Weekly Heroes.mp4" at bounding box center [287, 180] width 221 height 12
type input "News Conquest 250828 - Deep Pan Pizza Frozen Weekly Heroes.mp4"
click at [515, 145] on form "Edit creative Content Upload type File upload Vast XML Vast Url Vast type Vast …" at bounding box center [285, 137] width 570 height 442
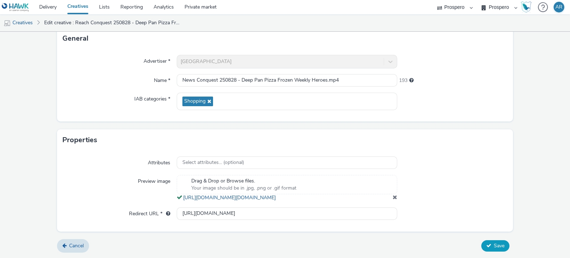
click at [494, 248] on span "Save" at bounding box center [499, 245] width 11 height 7
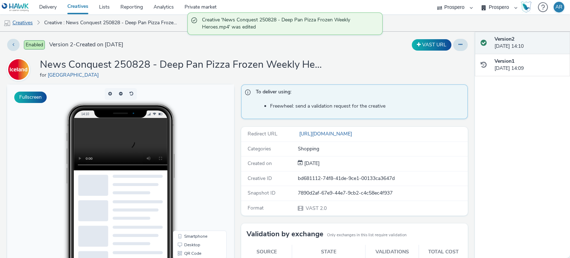
click at [23, 20] on link "Creatives" at bounding box center [18, 22] width 36 height 17
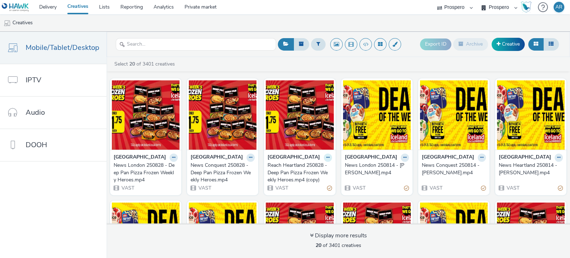
click at [330, 158] on icon at bounding box center [327, 157] width 3 height 4
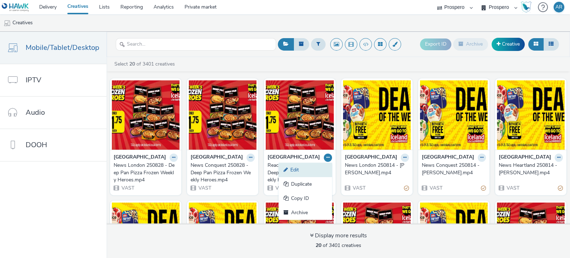
click at [332, 165] on link "Edit" at bounding box center [305, 170] width 53 height 14
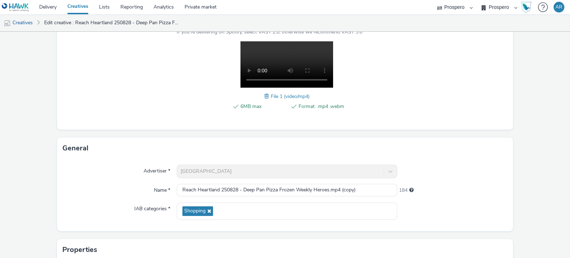
scroll to position [107, 0]
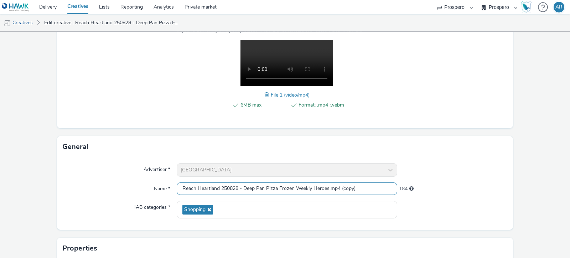
click at [362, 186] on input "Reach Heartland 250828 - Deep Pan Pizza Frozen Weekly Heroes.mp4 (copy)" at bounding box center [287, 188] width 221 height 12
click at [195, 190] on input "Reach Heartland 250828 - Deep Pan Pizza Frozen Weekly Heroes.mp4" at bounding box center [287, 188] width 221 height 12
type input "News Heartland 250828 - Deep Pan Pizza Frozen Weekly Heroes.mp4"
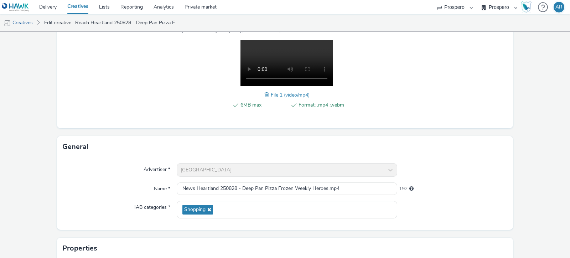
click at [539, 105] on form "Edit creative Content Upload type File upload Vast XML Vast Url Vast type Vast …" at bounding box center [285, 146] width 570 height 442
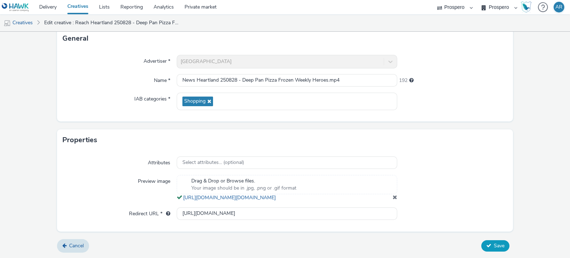
click at [494, 247] on span "Save" at bounding box center [499, 245] width 11 height 7
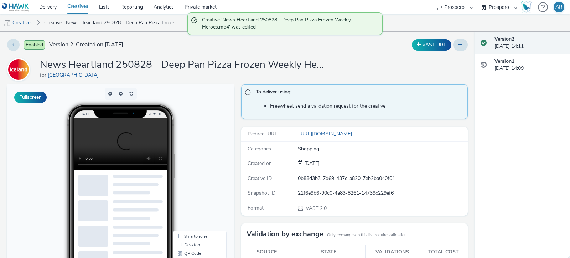
click at [27, 22] on link "Creatives" at bounding box center [18, 22] width 36 height 17
